Goal: Information Seeking & Learning: Learn about a topic

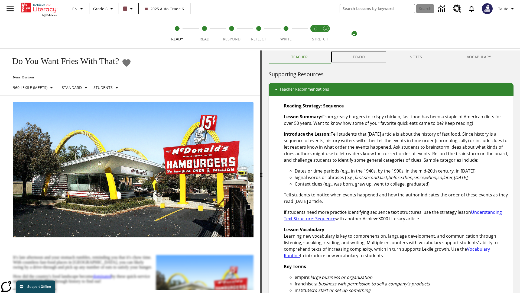
click at [359, 57] on button "TO-DO" at bounding box center [358, 56] width 57 height 13
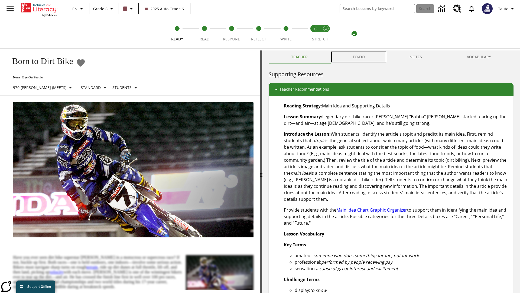
click at [359, 57] on button "TO-DO" at bounding box center [358, 56] width 57 height 13
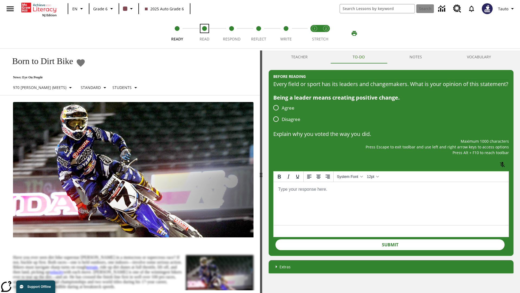
click at [204, 33] on span "Read" at bounding box center [205, 37] width 10 height 10
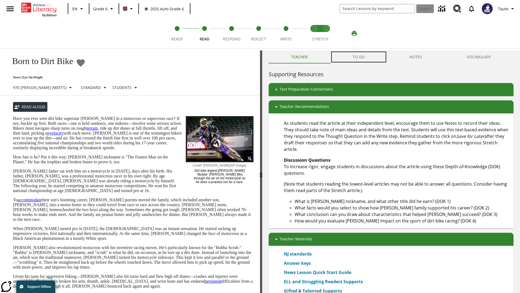
scroll to position [0, 0]
click at [359, 57] on button "TO-DO" at bounding box center [358, 56] width 57 height 13
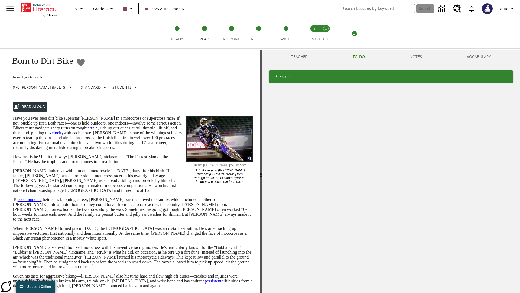
click at [232, 33] on span "Respond" at bounding box center [232, 37] width 18 height 10
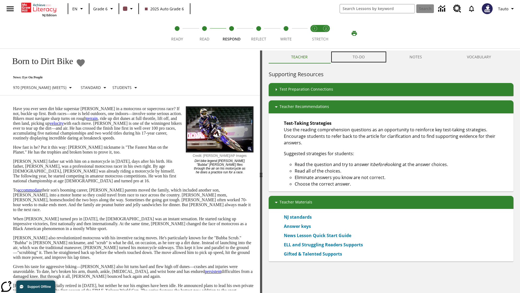
scroll to position [0, 0]
click at [359, 57] on button "TO-DO" at bounding box center [358, 56] width 57 height 13
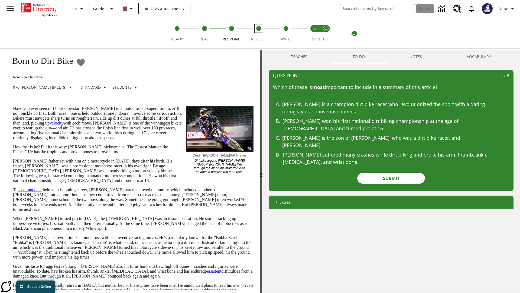
click at [259, 33] on span "Reflect" at bounding box center [258, 37] width 15 height 10
